Goal: Communication & Community: Answer question/provide support

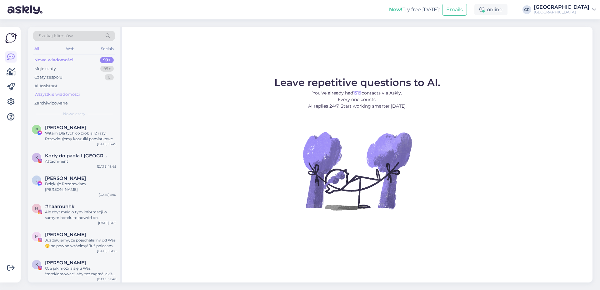
click at [66, 96] on div "Wszystkie wiadomości" at bounding box center [57, 94] width 46 height 6
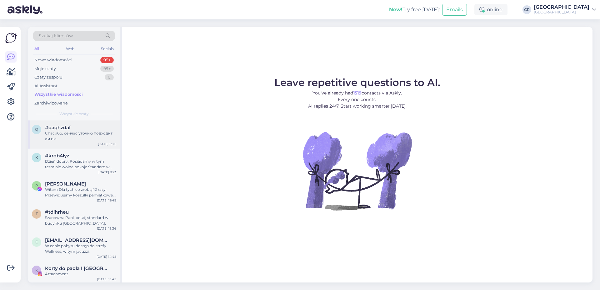
click at [74, 136] on div "Спасибо, сейчас уточню подходит ли им" at bounding box center [80, 135] width 71 height 11
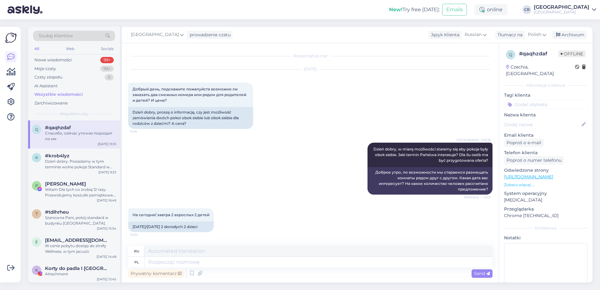
scroll to position [698, 0]
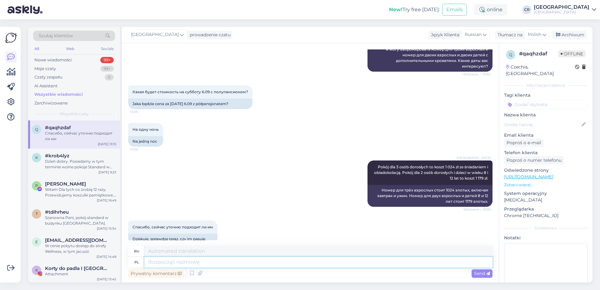
click at [166, 260] on textarea at bounding box center [318, 261] width 348 height 11
click at [55, 171] on div "k #krob4lyz Dzień dobry. Posiadamy w tym terminie wolne pokoje Standard w budyn…" at bounding box center [74, 162] width 92 height 28
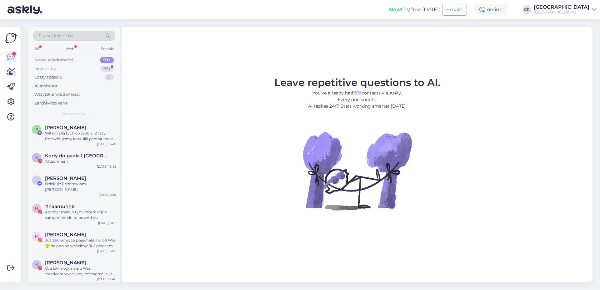
click at [82, 69] on div "Moje czaty 99+" at bounding box center [74, 68] width 82 height 9
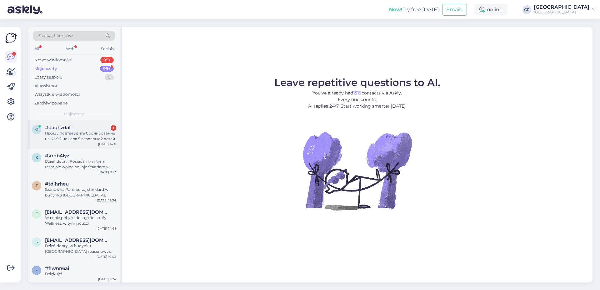
click at [82, 129] on div "#qaqhzdaf 1" at bounding box center [80, 128] width 71 height 6
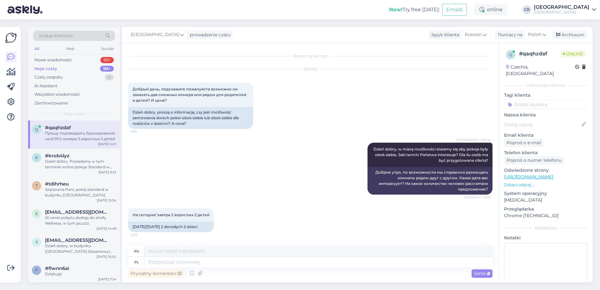
scroll to position [752, 0]
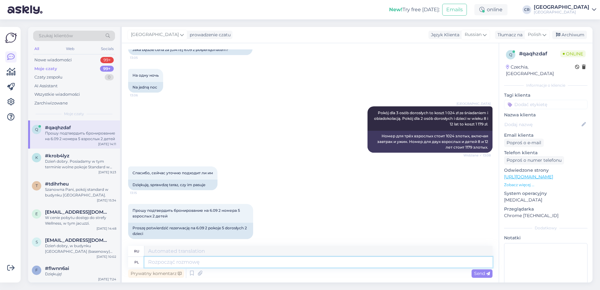
click at [191, 265] on textarea at bounding box center [318, 261] width 348 height 11
type textarea "Poproszę"
type textarea "Я бы хотел немного."
type textarea "Poproszę o"
type textarea "Я хотел бы попросить"
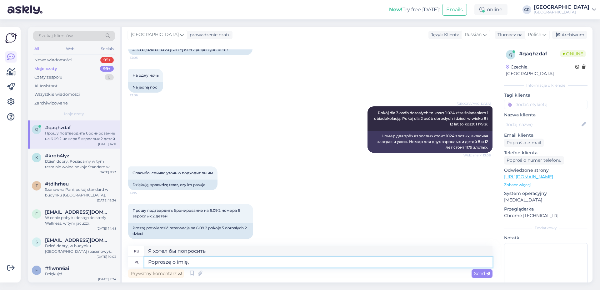
type textarea "Poproszę o imię, n"
type textarea "Я хотел бы узнать ваше имя,"
type textarea "Poproszę o imię, nazwisko, a"
type textarea "[PERSON_NAME], пожалуйста, Ваше имя и фамилию."
type textarea "Poproszę o imię, nazwisko, adres e"
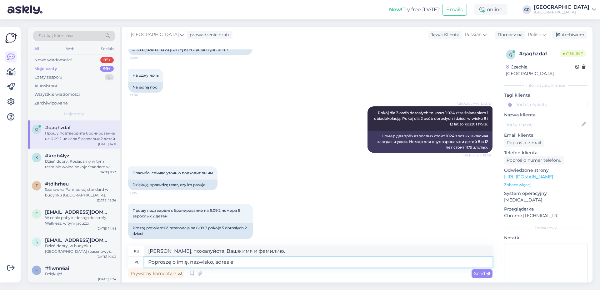
type textarea "Пожалуйста, назовите Ваше имя, фамилию и адрес."
type textarea "Poproszę o imię, nazwisko, adres e-mail i"
type textarea "Пожалуйста, назовите мне Ваше имя, фамилию и адрес электронной почты."
type textarea "Poproszę o imię, nazwisko, adres e-mail i nu"
type textarea "Я хотел бы узнать ваше имя, фамилию, адрес электронной почты и"
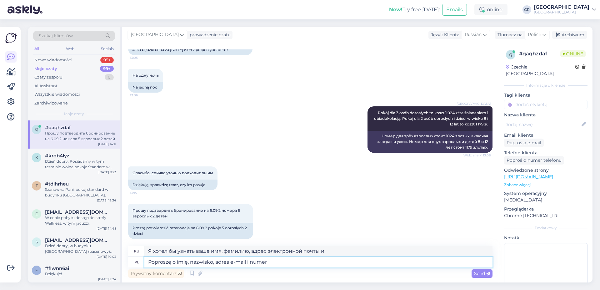
type textarea "Poproszę o imię, nazwisko, adres e-mail i numer t"
type textarea "Пожалуйста, напишите Ваше имя, фамилию, адрес электронной почты и номер телефон…"
type textarea "Poproszę o imię, nazwisko, adres e-mail i numer telefonu."
type textarea "Мне бы хотелось узнать ваше имя, фамилию, адрес электронной почты и номер телеф…"
type textarea "Poproszę o imię, nazwisko, adres e-mail i numer telefonu."
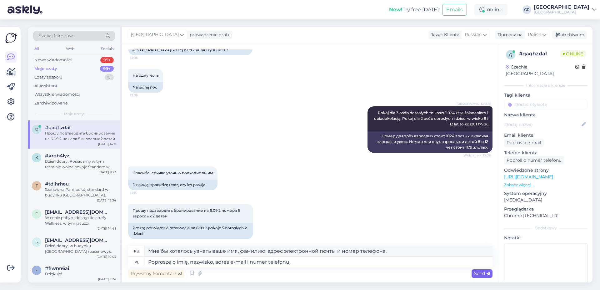
click at [483, 276] on div "Send" at bounding box center [481, 273] width 21 height 8
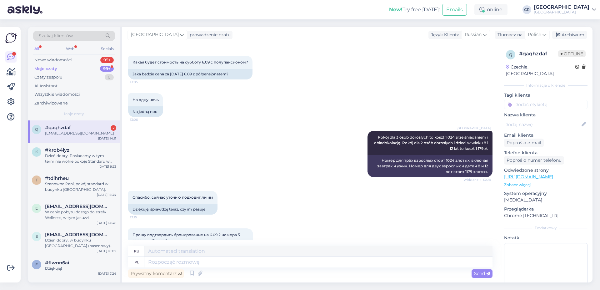
scroll to position [870, 0]
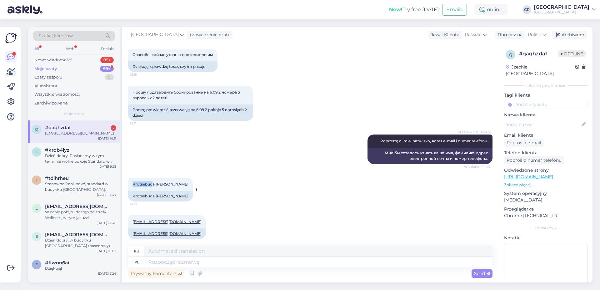
drag, startPoint x: 133, startPoint y: 178, endPoint x: 153, endPoint y: 178, distance: 20.0
click at [153, 181] on span "Protsebuda [PERSON_NAME]" at bounding box center [160, 183] width 56 height 5
drag, startPoint x: 155, startPoint y: 178, endPoint x: 131, endPoint y: 179, distance: 23.4
click at [131, 179] on div "Protsebuda [PERSON_NAME] 14:12" at bounding box center [160, 183] width 65 height 13
copy span "Protsebuda"
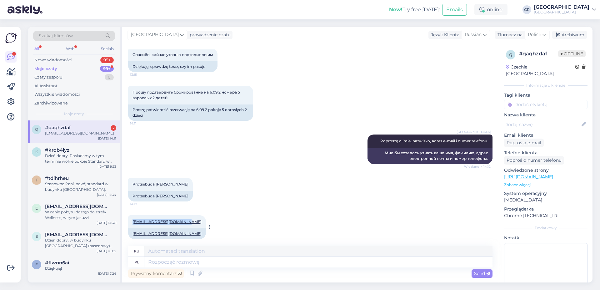
drag, startPoint x: 187, startPoint y: 218, endPoint x: 136, endPoint y: 215, distance: 51.0
click at [133, 215] on div "[EMAIL_ADDRESS][DOMAIN_NAME] 14:13" at bounding box center [167, 221] width 78 height 13
copy link "[EMAIL_ADDRESS][DOMAIN_NAME]"
click at [369, 230] on div "[EMAIL_ADDRESS][DOMAIN_NAME] 14:13 [EMAIL_ADDRESS][DOMAIN_NAME]" at bounding box center [310, 226] width 364 height 37
click at [71, 160] on div "Dzień dobry. Posiadamy w tym terminie wolne pokoje Standard w budynku [GEOGRAPH…" at bounding box center [80, 158] width 71 height 11
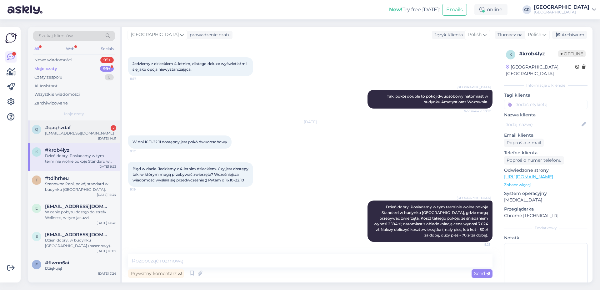
click at [79, 131] on div "[EMAIL_ADDRESS][DOMAIN_NAME]" at bounding box center [80, 133] width 71 height 6
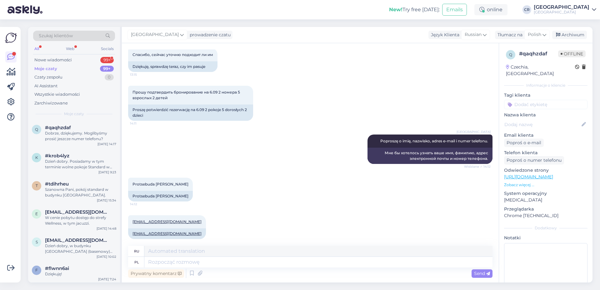
scroll to position [919, 0]
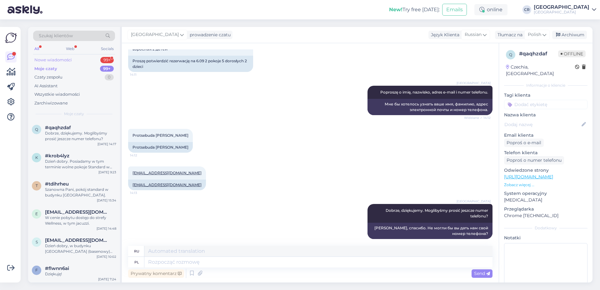
click at [68, 59] on div "Nowe wiadomości" at bounding box center [52, 60] width 37 height 6
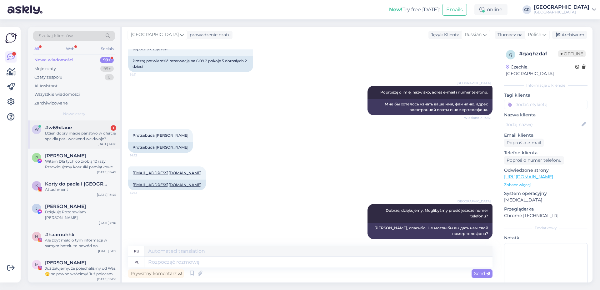
click at [68, 133] on div "Dzień dobry macie państwo w ofercie spa dla par- weekend we dwoje?" at bounding box center [80, 135] width 71 height 11
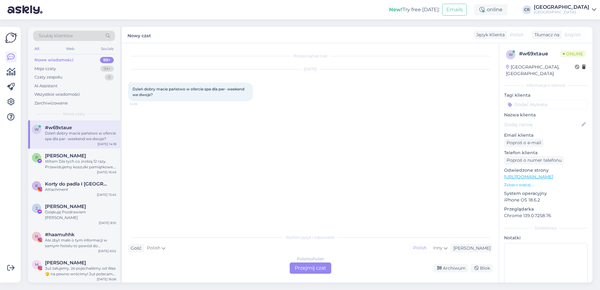
click at [296, 266] on div "Polish to Polish Przejmij czat" at bounding box center [311, 267] width 42 height 11
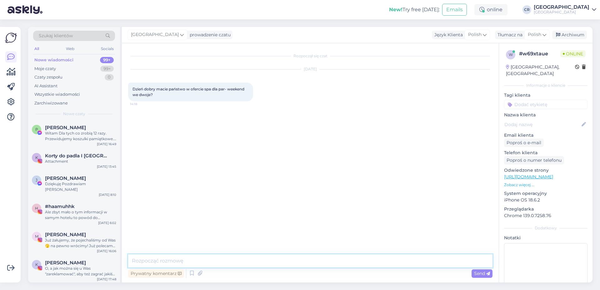
click at [190, 263] on textarea at bounding box center [310, 260] width 364 height 13
click at [239, 258] on textarea "Dzień dobry. Oczywiście, posiadamy pakiet "Pakiet Romantyczny"" at bounding box center [310, 260] width 364 height 13
click at [235, 258] on textarea "Dzień dobry. Oczywiście, posiadamy pakiet "Pakiet Romantyczny"" at bounding box center [310, 260] width 364 height 13
click at [289, 261] on textarea "Dzień dobry. Oczywiście, posiadamy "Pakiet Romantyczny"" at bounding box center [310, 260] width 364 height 13
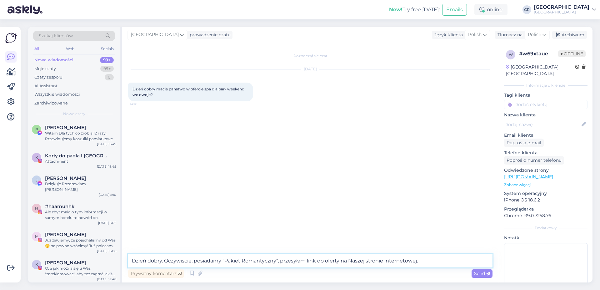
click at [424, 259] on textarea "Dzień dobry. Oczywiście, posiadamy "Pakiet Romantyczny", przesyłam link do ofer…" at bounding box center [310, 260] width 364 height 13
paste textarea "[URL][DOMAIN_NAME]"
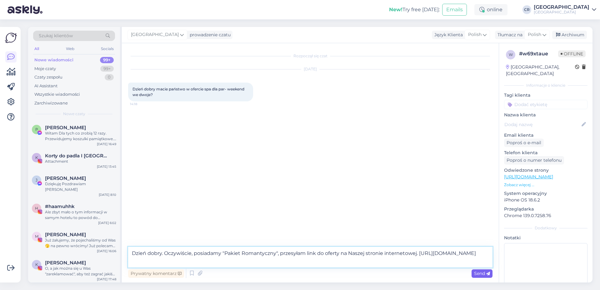
type textarea "Dzień dobry. Oczywiście, posiadamy "Pakiet Romantyczny", przesyłam link do ofer…"
click at [482, 274] on span "Send" at bounding box center [482, 273] width 16 height 6
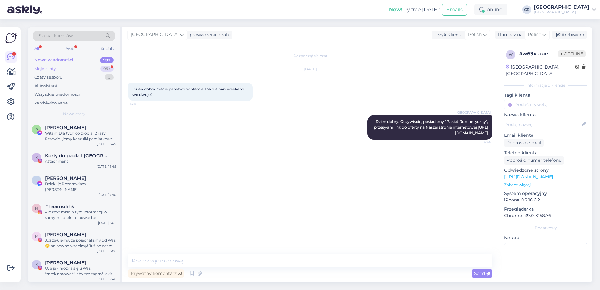
click at [78, 68] on div "Moje czaty 99+" at bounding box center [74, 68] width 82 height 9
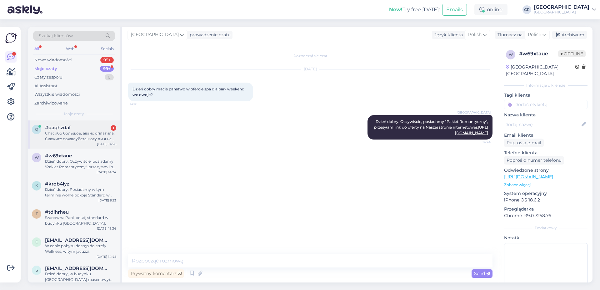
click at [79, 135] on div "Спасибо большое, аванс оплатила. Скажите пожалуйста могу ли я не печатать письм…" at bounding box center [80, 135] width 71 height 11
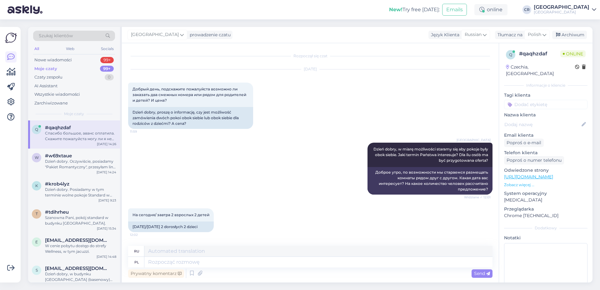
scroll to position [979, 0]
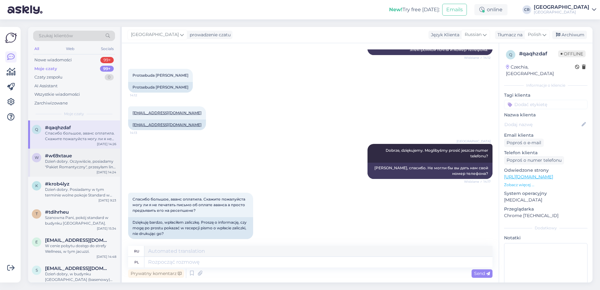
click at [70, 165] on div "Dzień dobry. Oczywiście, posiadamy "Pakiet Romantyczny", przesyłam link do ofer…" at bounding box center [80, 163] width 71 height 11
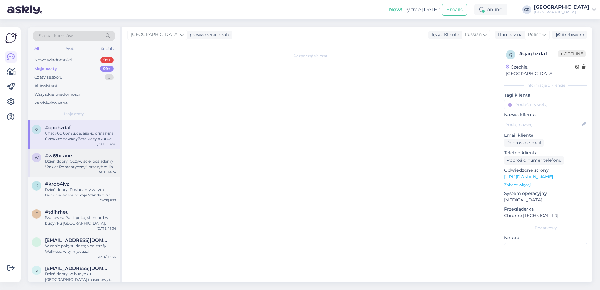
scroll to position [0, 0]
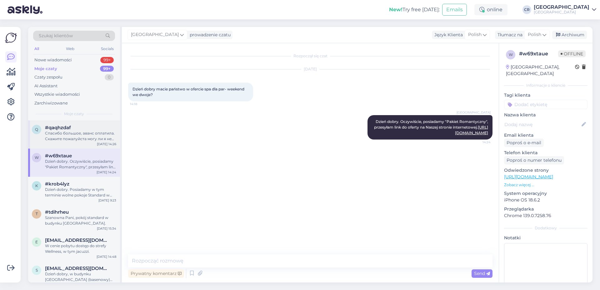
click at [66, 131] on div "Спасибо большое, аванс оплатила. Скажите пожалуйста могу ли я не печатать письм…" at bounding box center [80, 135] width 71 height 11
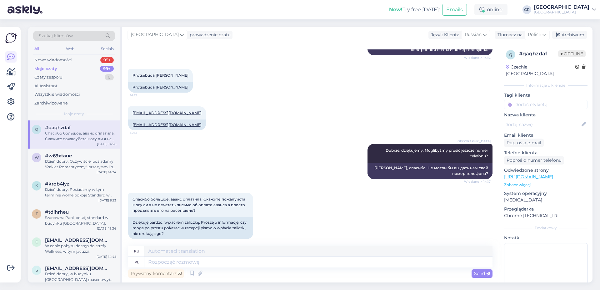
click at [56, 64] on div "Moje czaty 99+" at bounding box center [74, 68] width 82 height 9
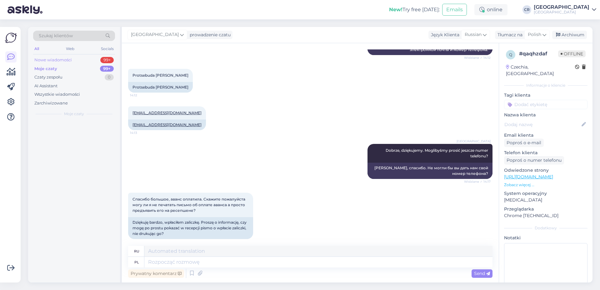
click at [56, 58] on div "Nowe wiadomości" at bounding box center [52, 60] width 37 height 6
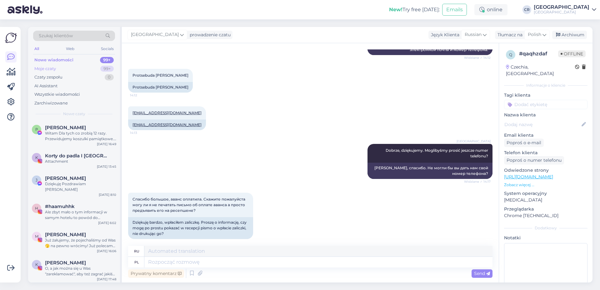
click at [62, 68] on div "Moje czaty 99+" at bounding box center [74, 68] width 82 height 9
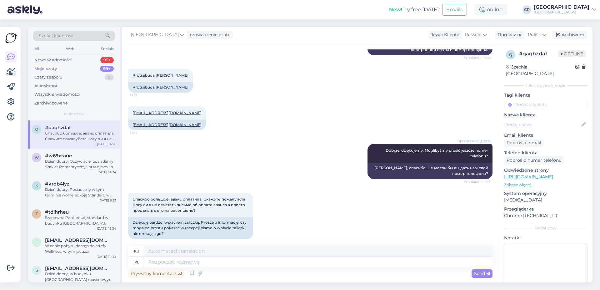
click at [65, 135] on div "Спасибо большое, аванс оплатила. Скажите пожалуйста могу ли я не печатать письм…" at bounding box center [80, 135] width 71 height 11
click at [157, 270] on div "Prywatny komentarz" at bounding box center [156, 273] width 56 height 8
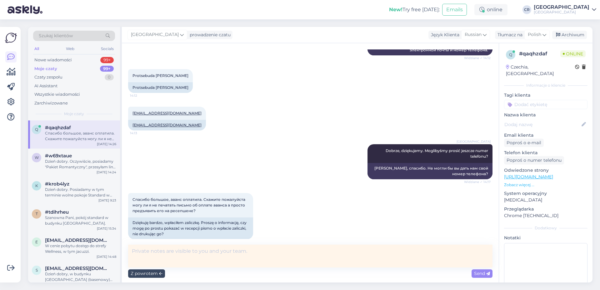
click at [141, 276] on div "Z powrotem" at bounding box center [146, 273] width 37 height 8
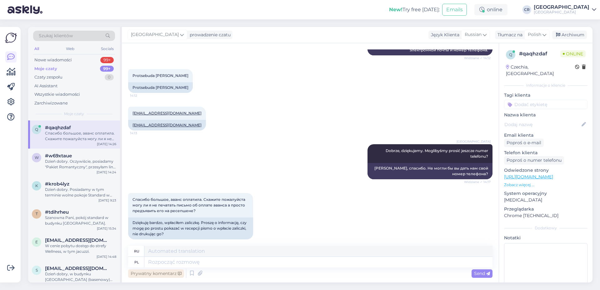
click at [166, 269] on div "Prywatny komentarz" at bounding box center [156, 273] width 56 height 8
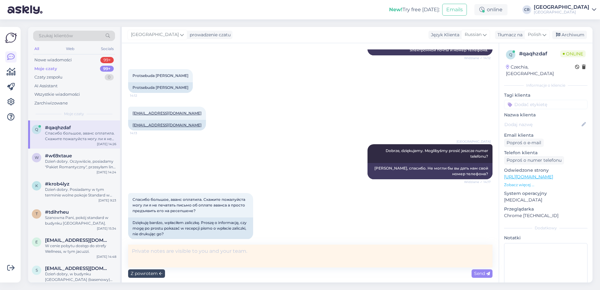
click at [151, 272] on div "Z powrotem" at bounding box center [146, 273] width 37 height 8
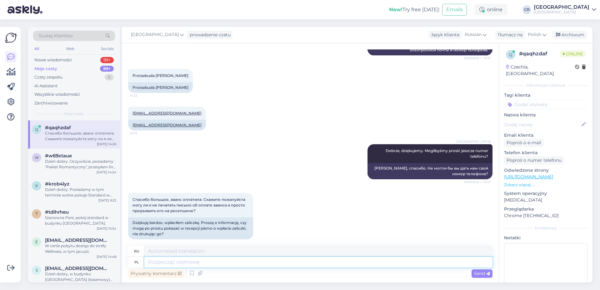
click at [161, 264] on textarea at bounding box center [318, 261] width 348 height 11
type textarea "z"
type textarea "Zaliczka"
type textarea "Продвигать"
type textarea "Zaliczka jest wi"
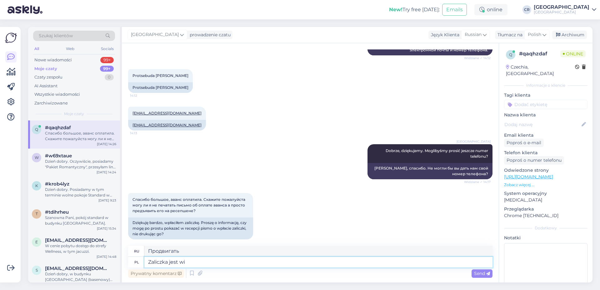
type textarea "Авансовый платеж составляет"
type textarea "Zaliczka jest widoczn u"
type textarea "Авансовый платеж виден"
type textarea "Zaliczka jest widoczna u na"
type textarea "Авансовый платеж виден на"
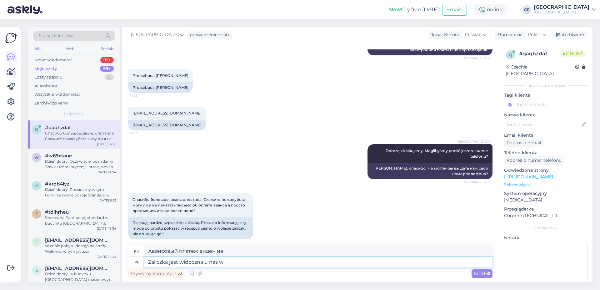
type textarea "Zaliczka jest widoczna u nas w"
type textarea "Авансовый платеж виден нам"
type textarea "Zaliczka jest widoczna u nas w sy"
type textarea "Авансовый платеж виден в нашем"
type textarea "Zaliczka jest widoczna u nas w systemie, n"
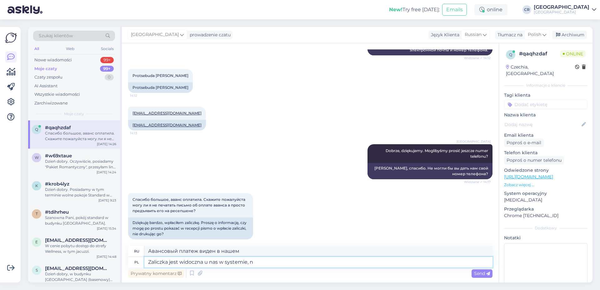
type textarea "Авансовый платеж виден в нашей системе,"
type textarea "Zaliczka jest widoczna u nas w systemie, nie p"
type textarea "Авансовый платеж виден в нашей системе, не"
type textarea "Zaliczka jest widoczna u nas w systemie, nie potrzebujemy po"
type textarea "Авансовый платеж виден в нашей системе, нам он не нужен."
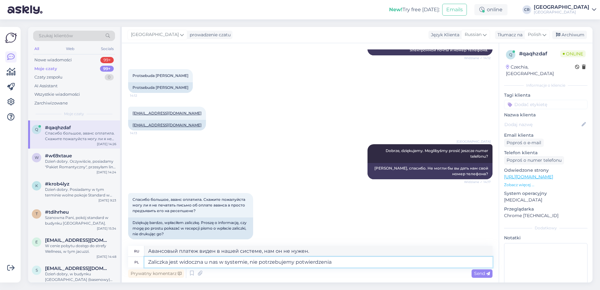
type textarea "Zaliczka jest widoczna u nas w systemie, nie potrzebujemy potwierdzenia p"
type textarea "Авансовый платеж виден в нашей системе, нам не нужно подтверждение."
type textarea "Zaliczka jest widoczna u nas w systemie, nie potrzebujemy potwierdzenia papiero…"
type textarea "Авансовый платеж виден в нашей системе, нам не нужно бумажное подтверждение."
type textarea "Zaliczka jest widoczna u nas w systemie, nie potrzebujemy potwierdzenia papiero…"
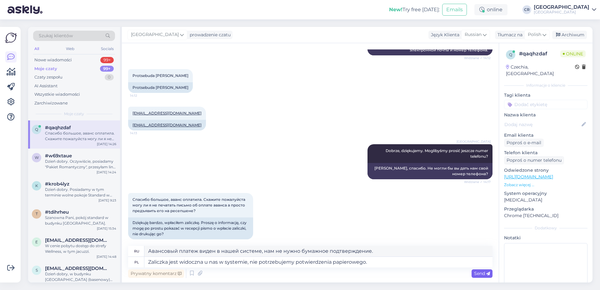
click at [477, 272] on span "Send" at bounding box center [482, 273] width 16 height 6
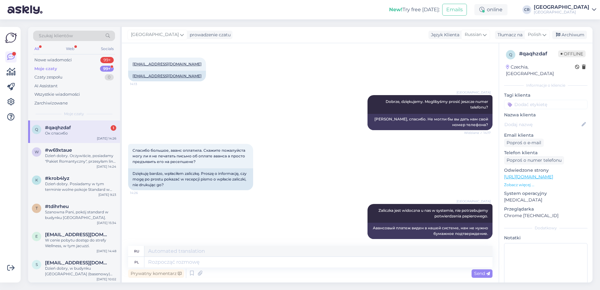
scroll to position [1065, 0]
